Goal: Information Seeking & Learning: Learn about a topic

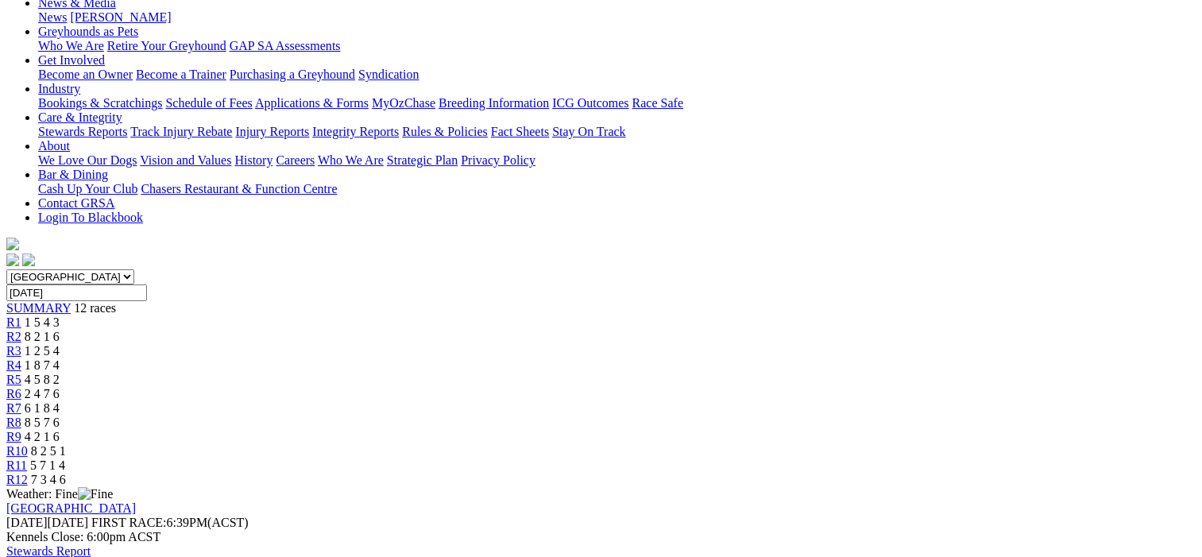
scroll to position [238, 0]
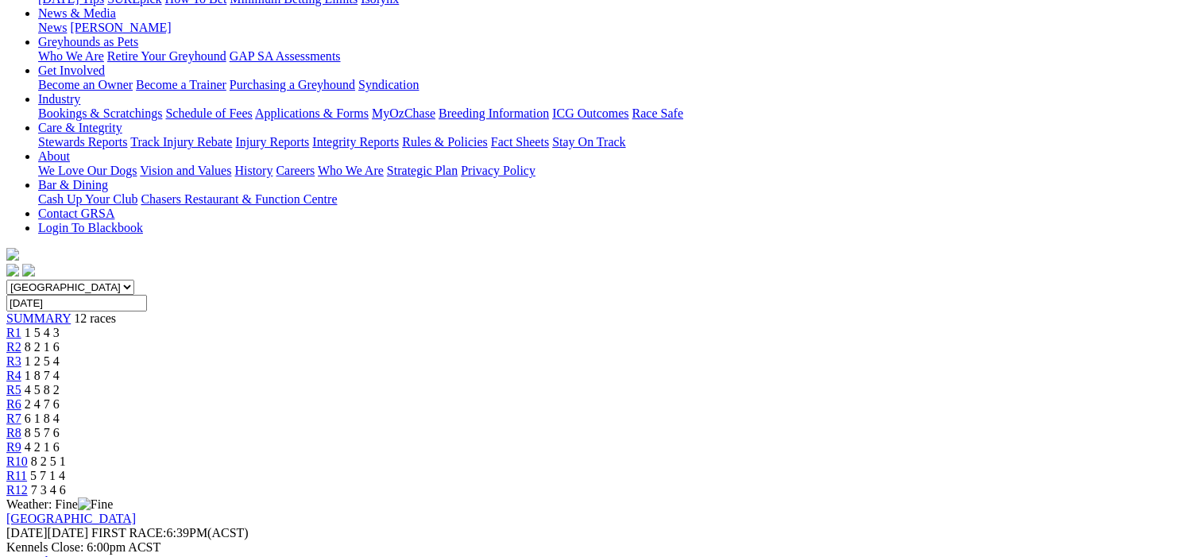
click at [21, 340] on span "R2" at bounding box center [13, 347] width 15 height 14
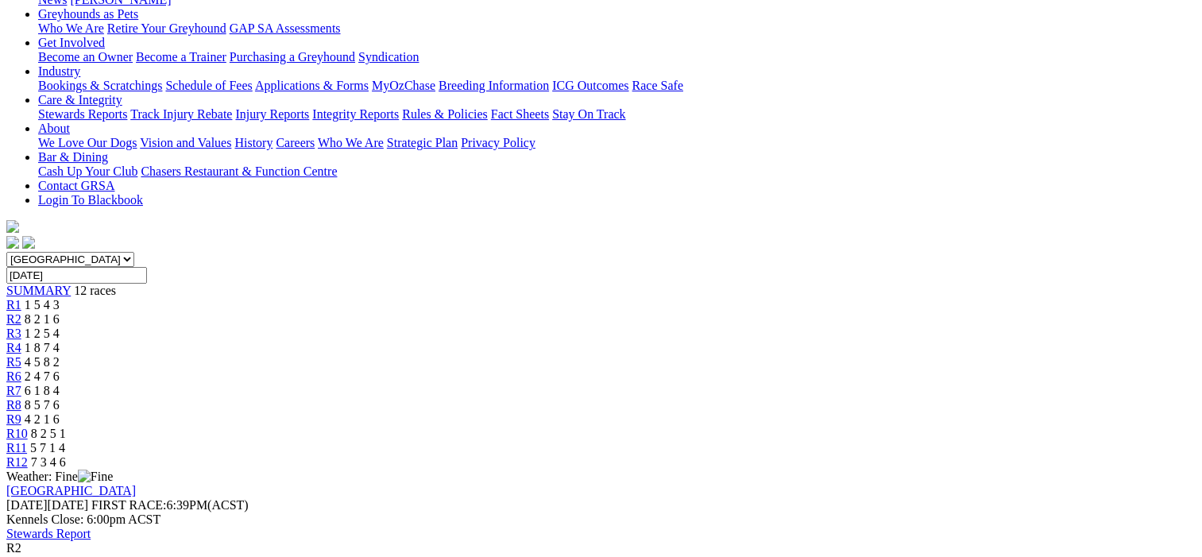
scroll to position [238, 0]
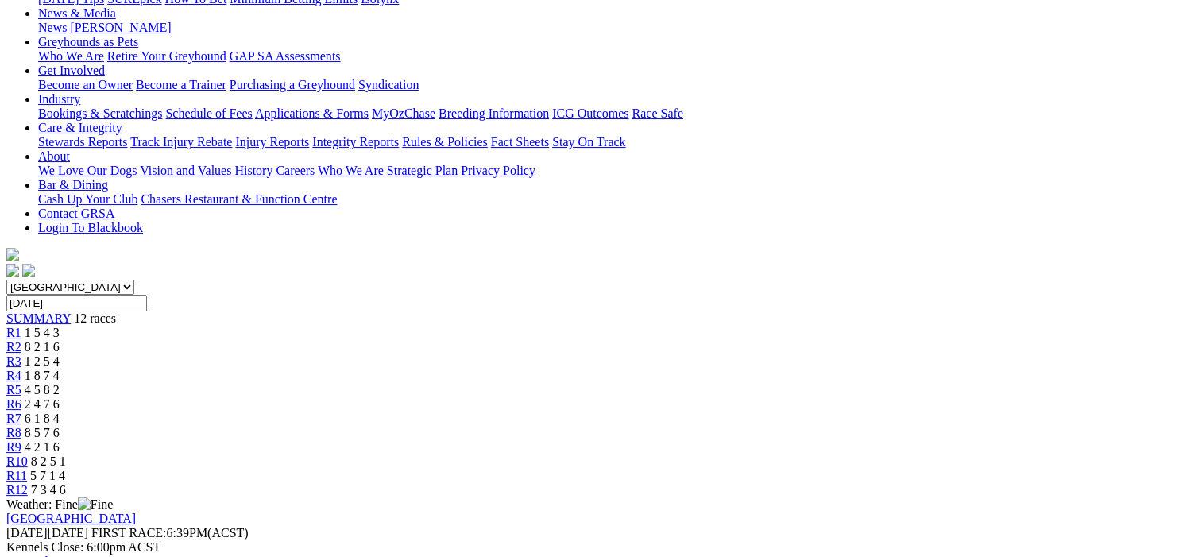
click at [21, 354] on span "R3" at bounding box center [13, 361] width 15 height 14
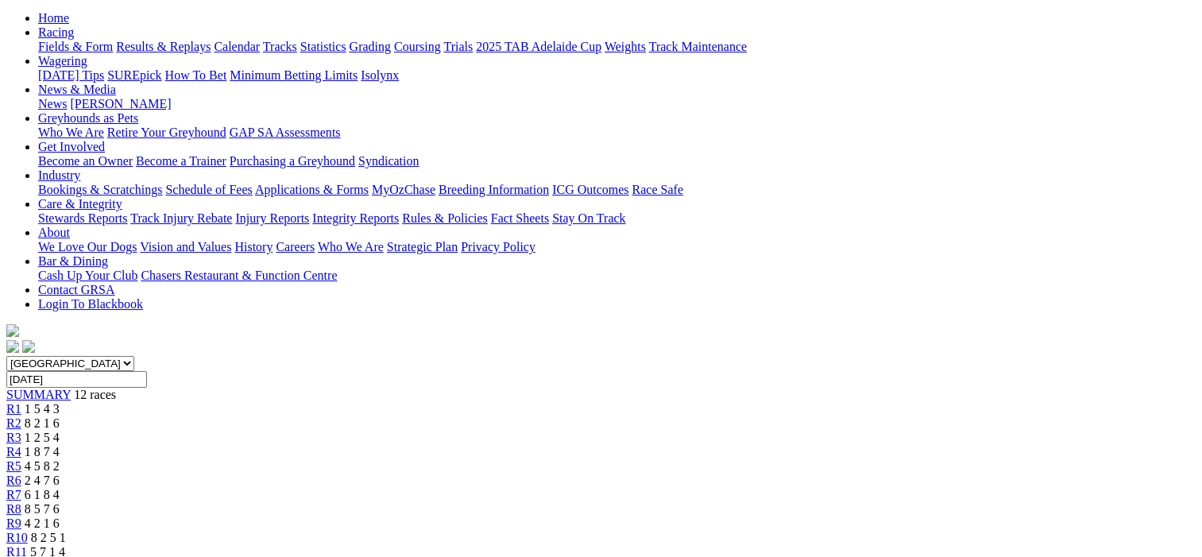
scroll to position [159, 0]
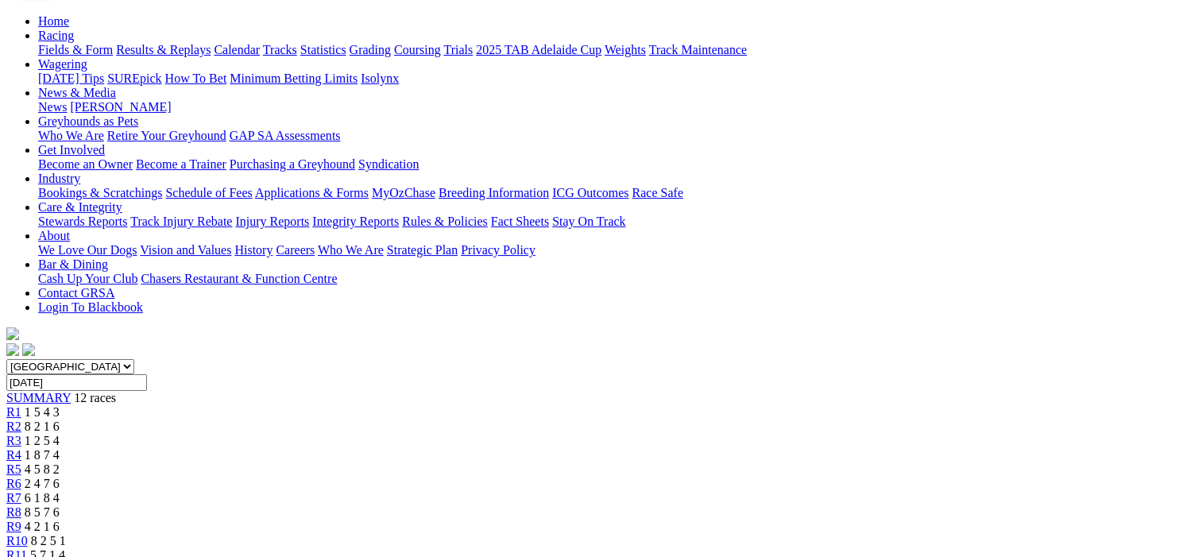
click at [21, 448] on span "R4" at bounding box center [13, 455] width 15 height 14
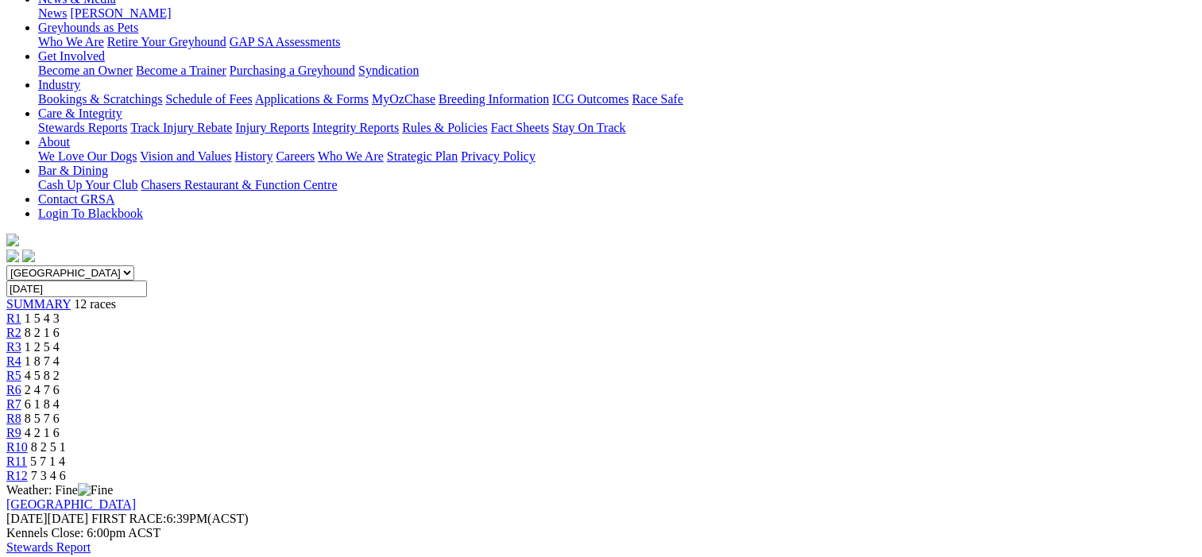
scroll to position [159, 0]
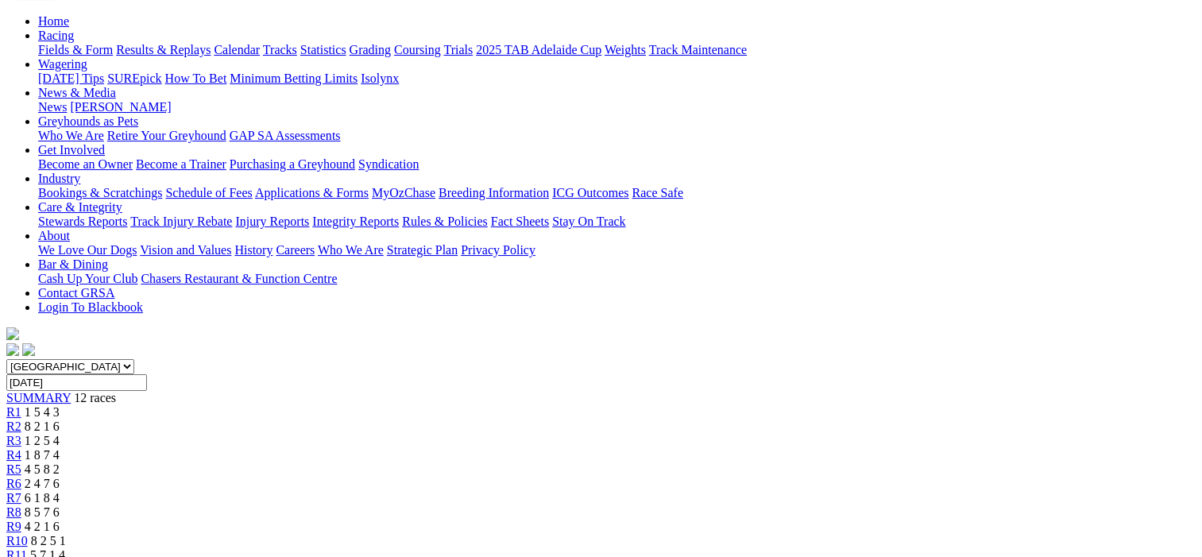
click at [21, 434] on span "R3" at bounding box center [13, 441] width 15 height 14
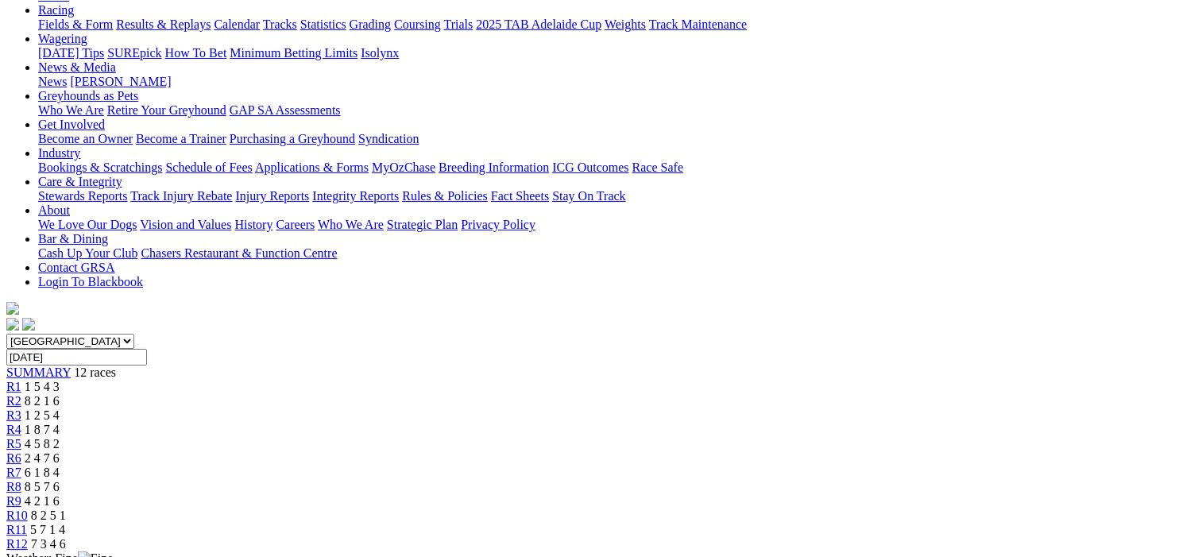
scroll to position [159, 0]
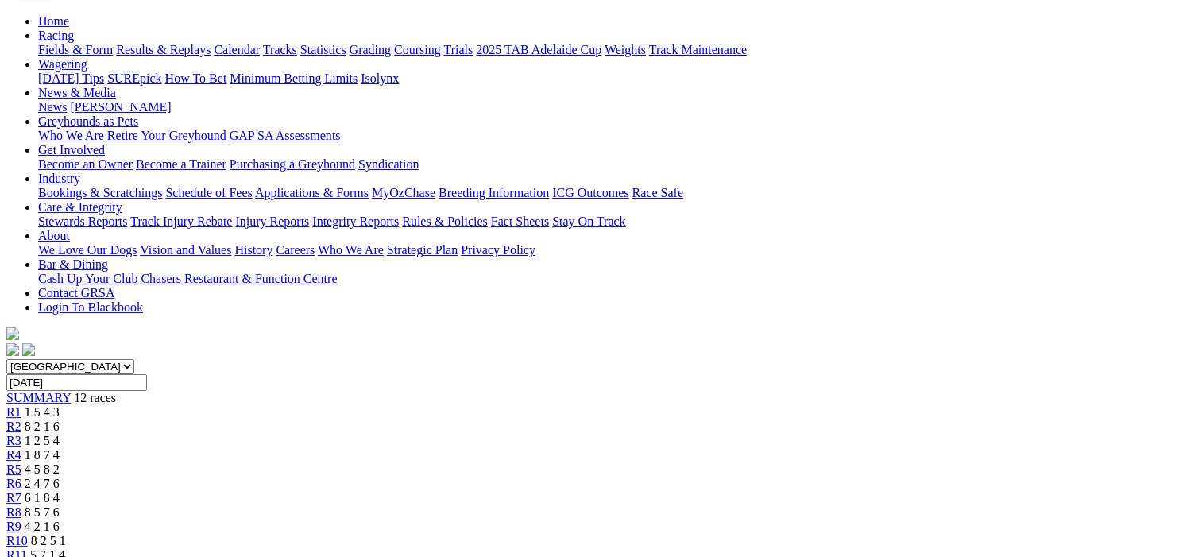
click at [21, 462] on span "R5" at bounding box center [13, 469] width 15 height 14
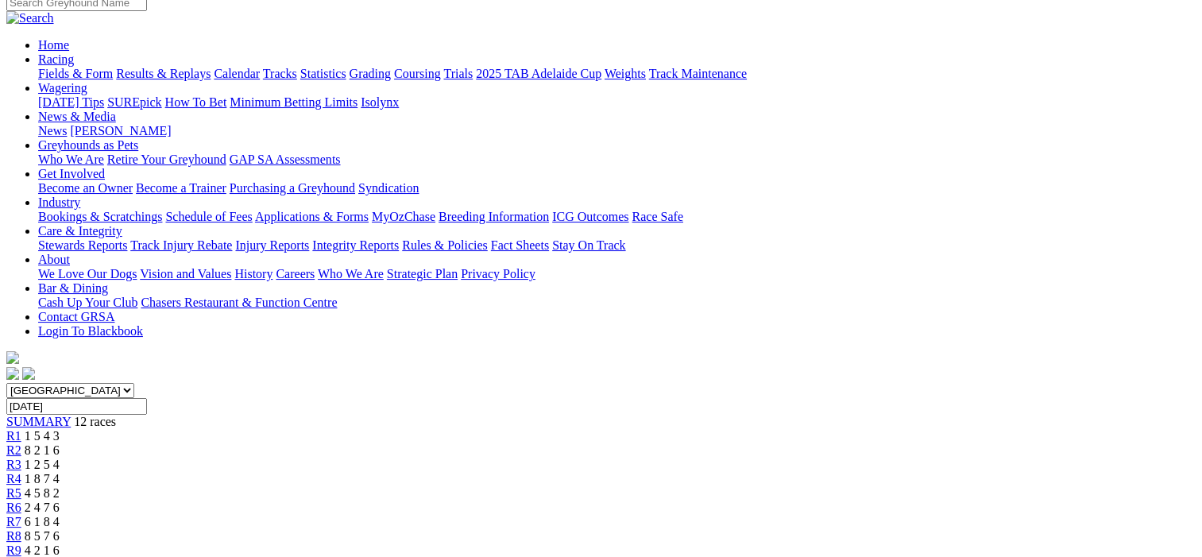
scroll to position [79, 0]
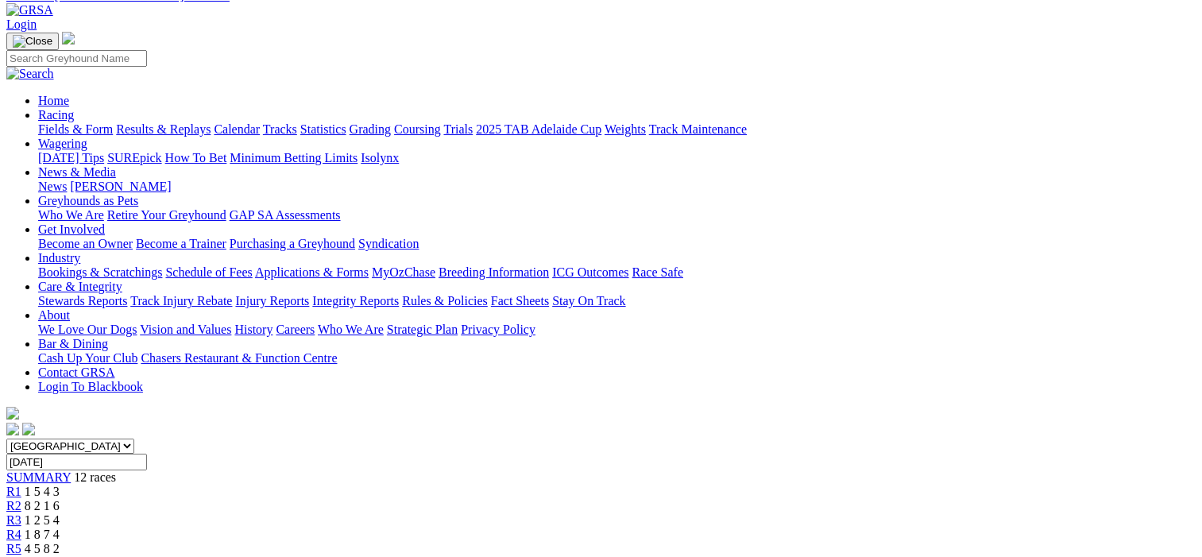
click at [21, 556] on span "R6" at bounding box center [13, 563] width 15 height 14
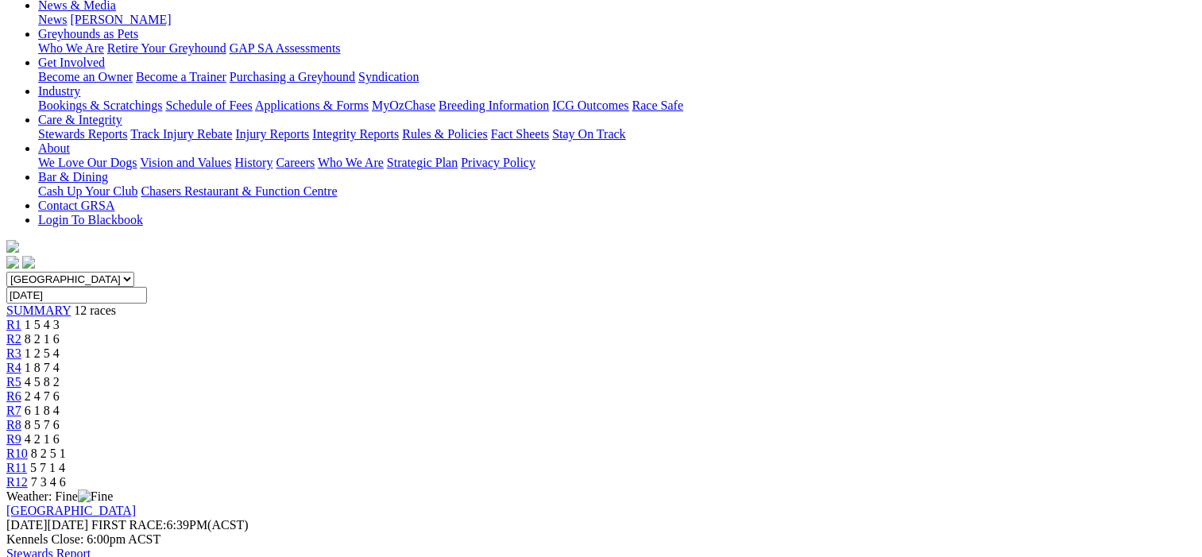
scroll to position [238, 0]
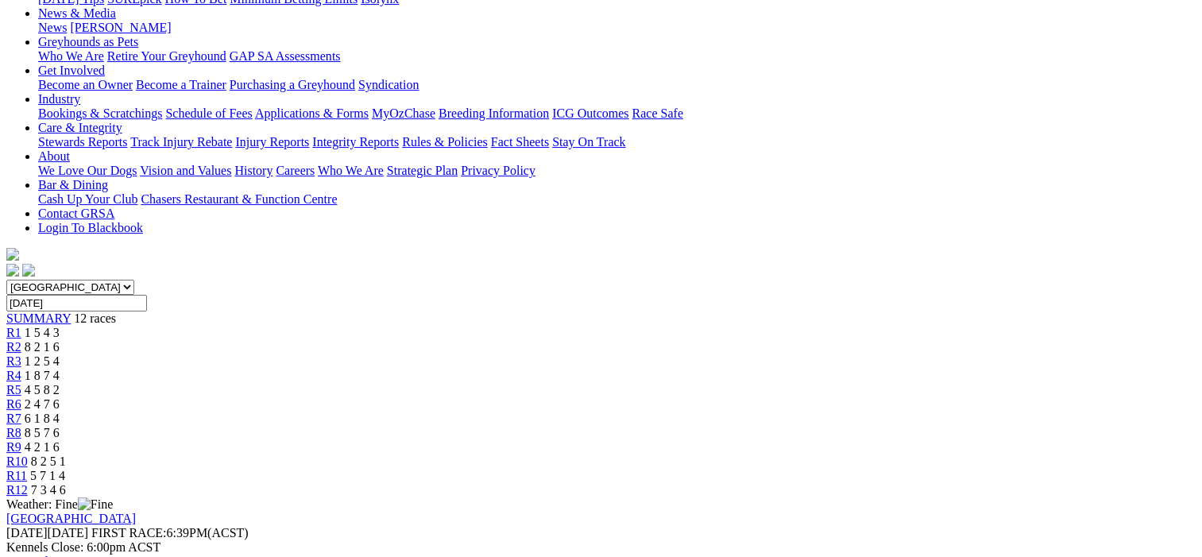
click at [21, 412] on span "R7" at bounding box center [13, 419] width 15 height 14
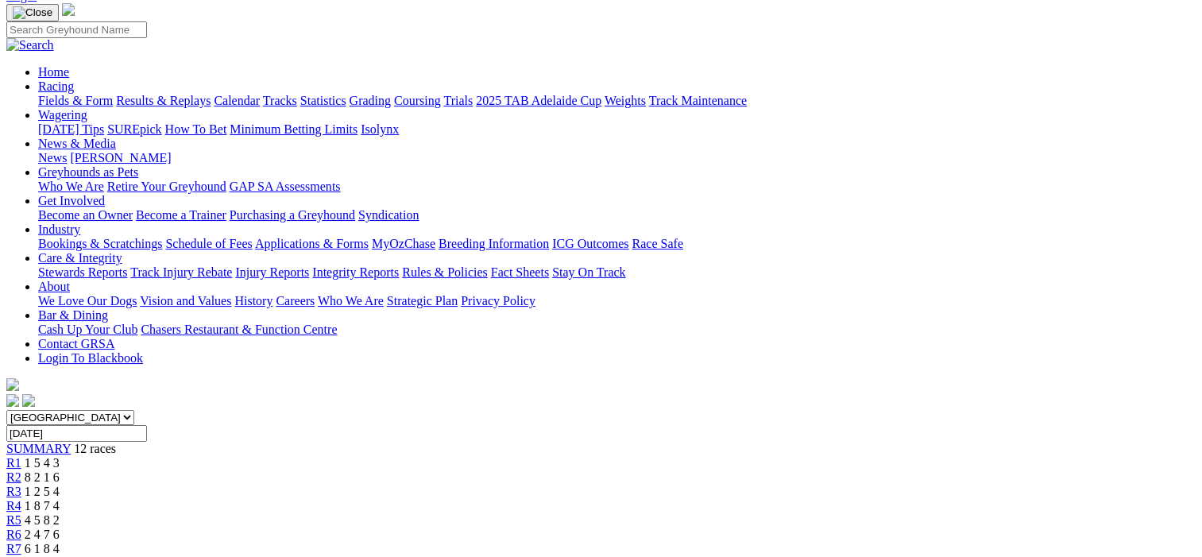
scroll to position [79, 0]
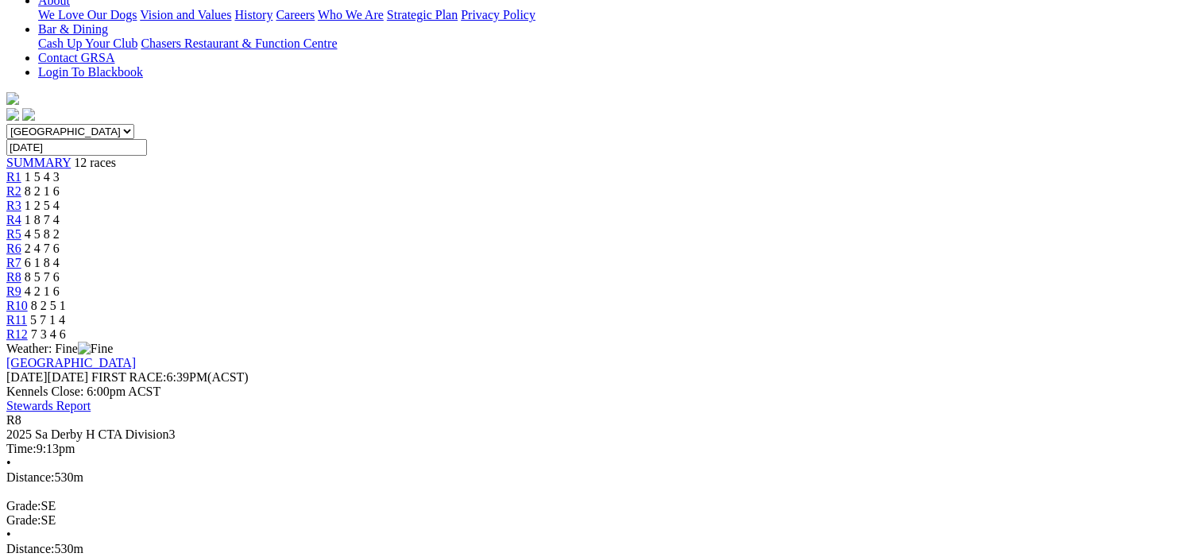
scroll to position [397, 0]
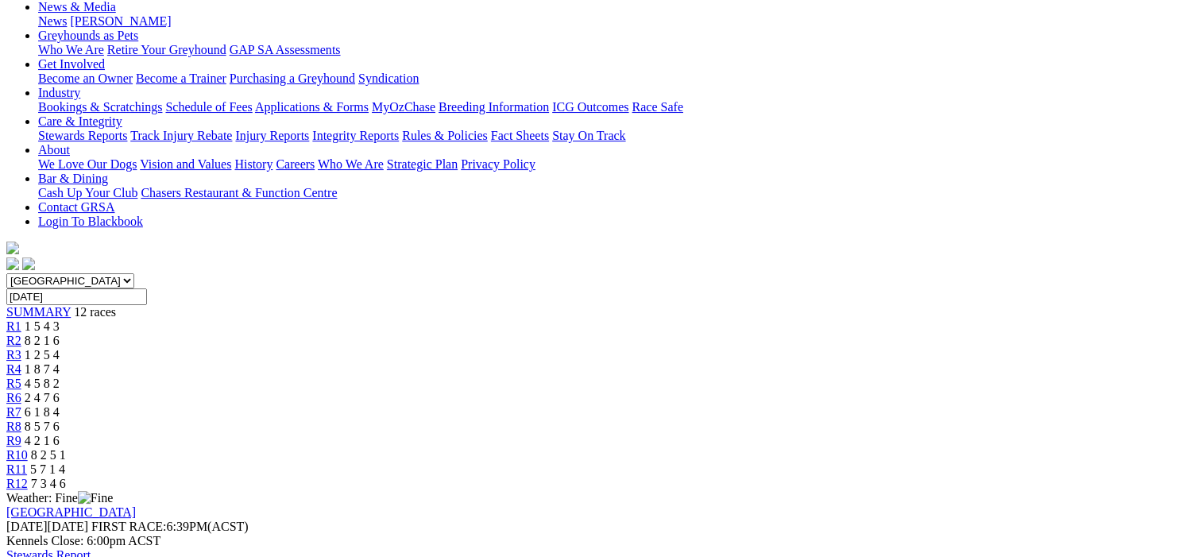
scroll to position [159, 0]
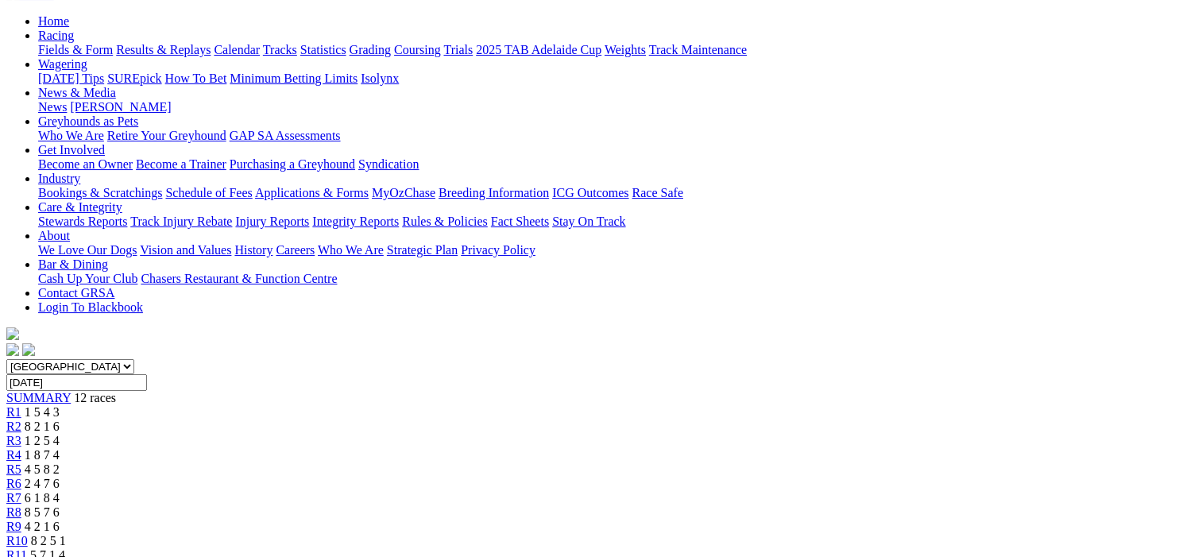
click at [28, 534] on span "R10" at bounding box center [16, 541] width 21 height 14
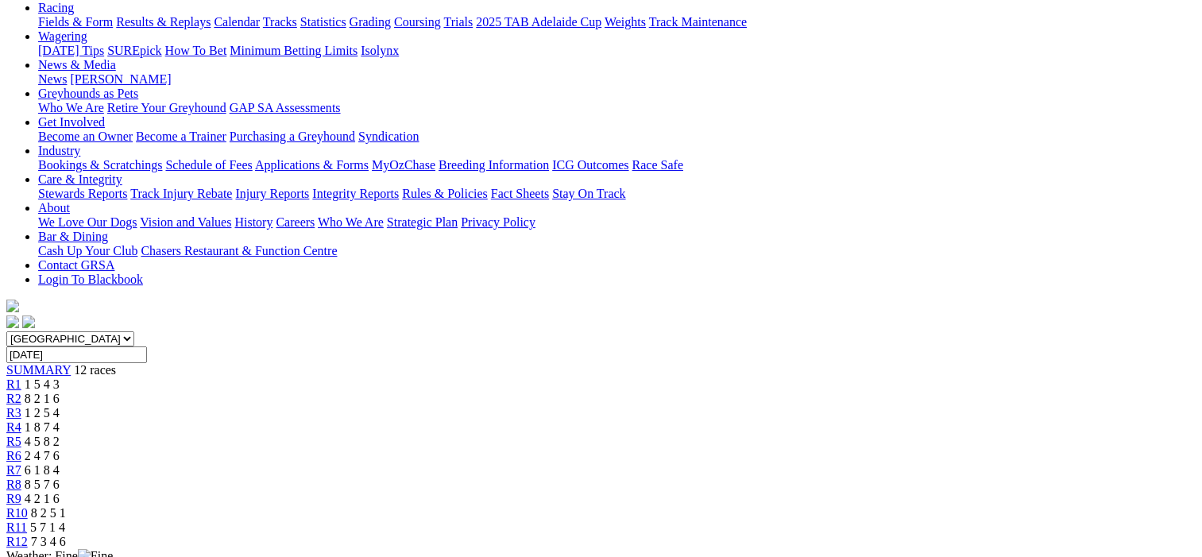
scroll to position [79, 0]
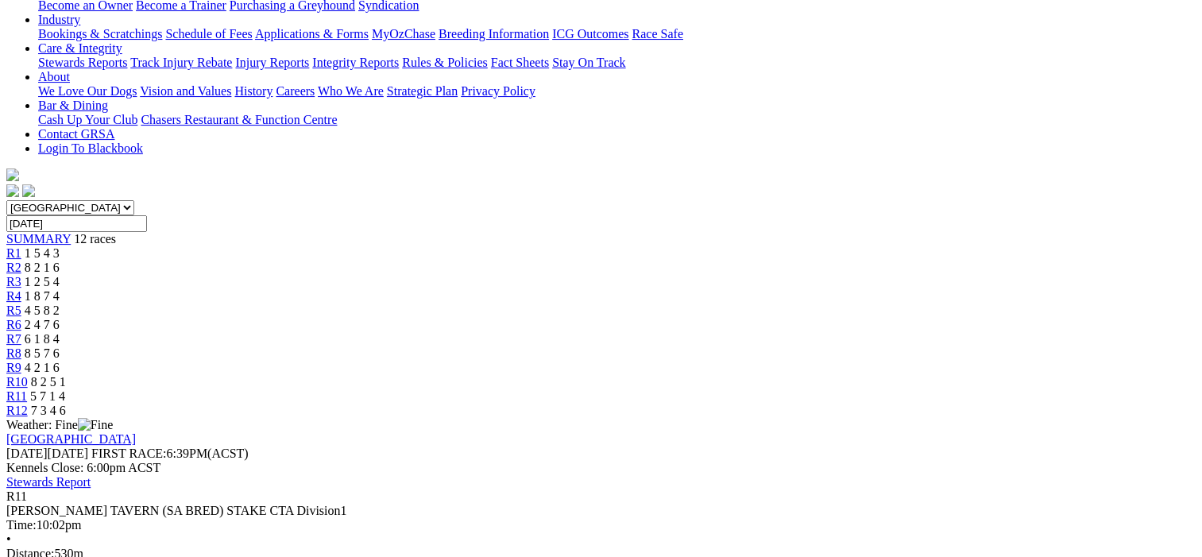
scroll to position [159, 0]
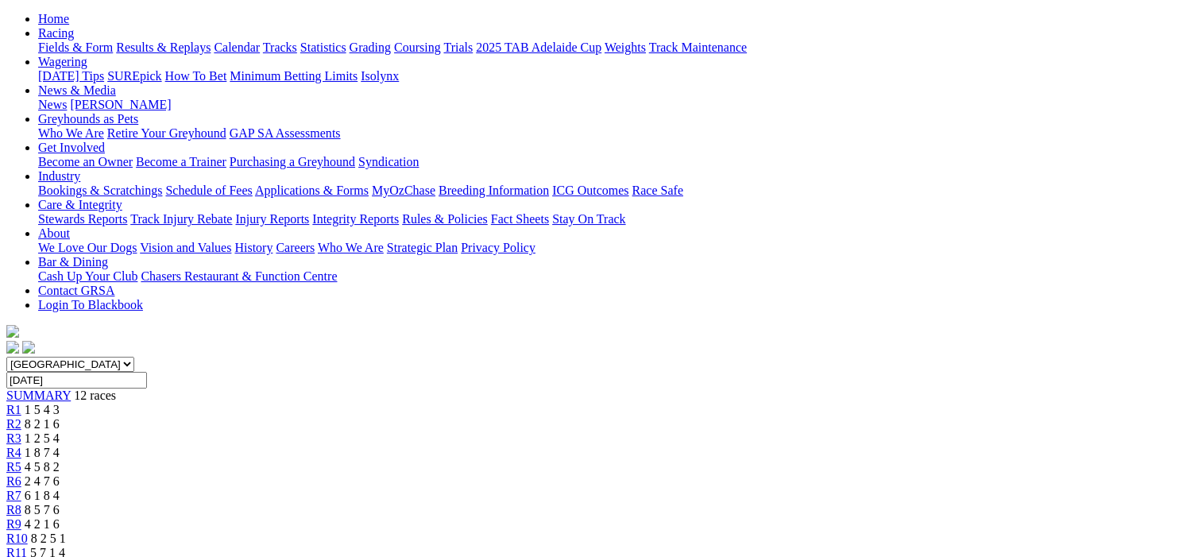
scroll to position [159, 0]
